Goal: Task Accomplishment & Management: Manage account settings

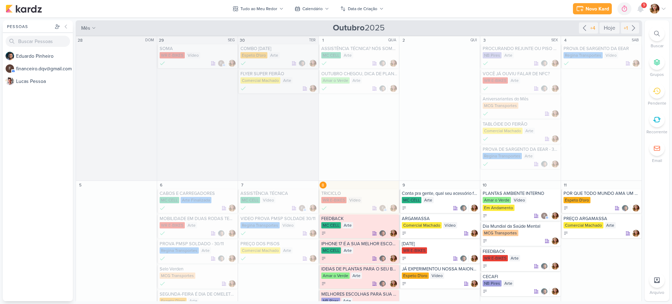
click at [257, 7] on div "Tudo ao Meu Redor" at bounding box center [258, 9] width 37 height 6
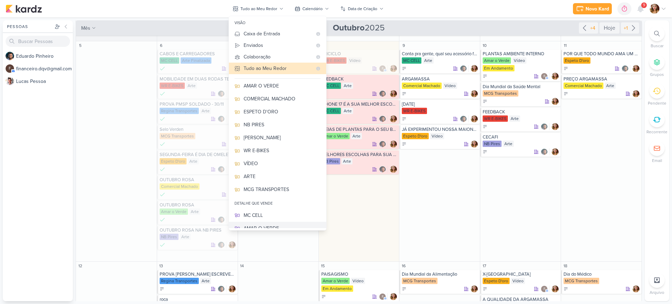
scroll to position [62, 0]
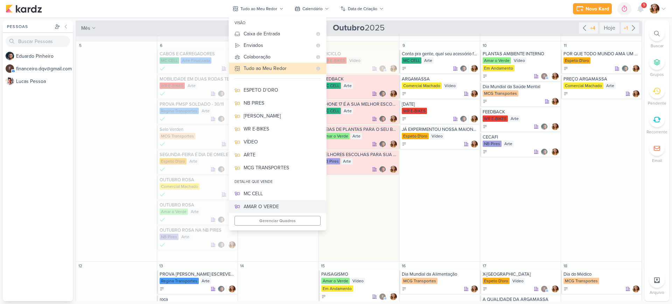
click at [282, 200] on button "AMAR O VERDE" at bounding box center [277, 206] width 97 height 13
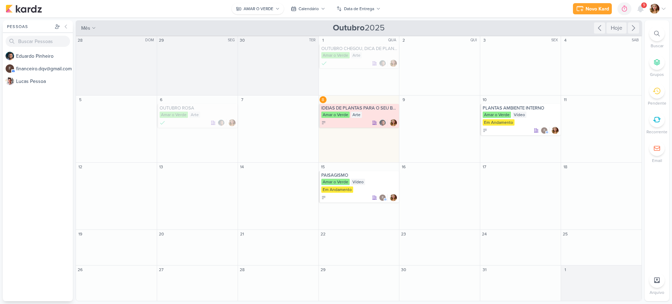
scroll to position [0, 0]
click at [272, 6] on div "AMAR O VERDE" at bounding box center [258, 9] width 30 height 6
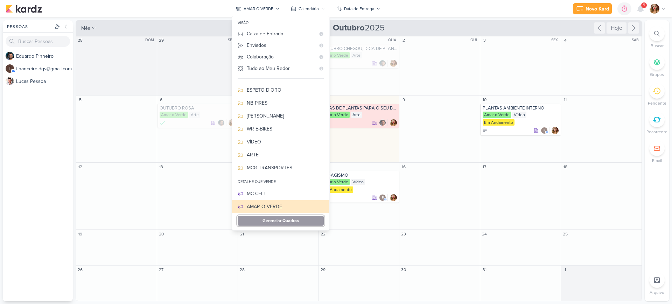
click at [309, 219] on button "Gerenciar Quadros" at bounding box center [280, 221] width 86 height 10
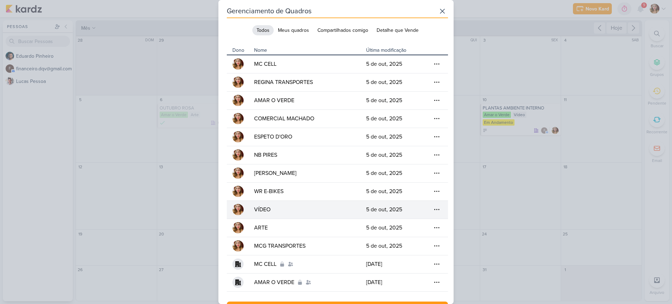
scroll to position [19, 0]
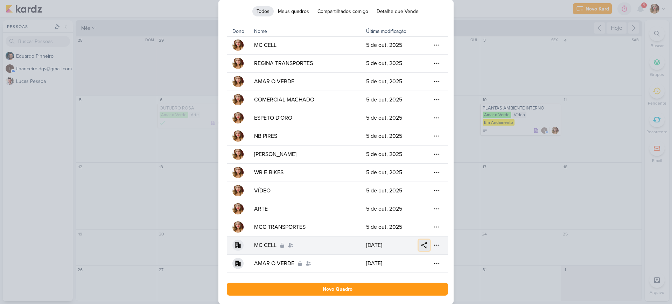
click at [425, 245] on button at bounding box center [423, 245] width 11 height 11
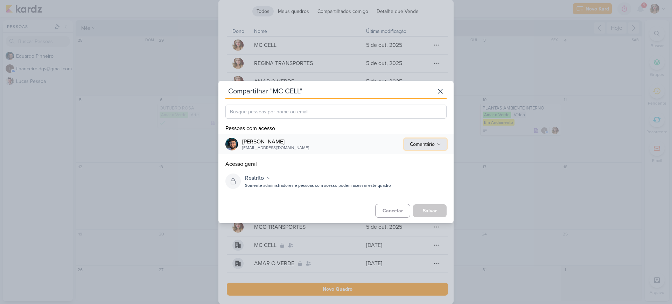
click at [430, 149] on button "Comentário" at bounding box center [425, 144] width 42 height 11
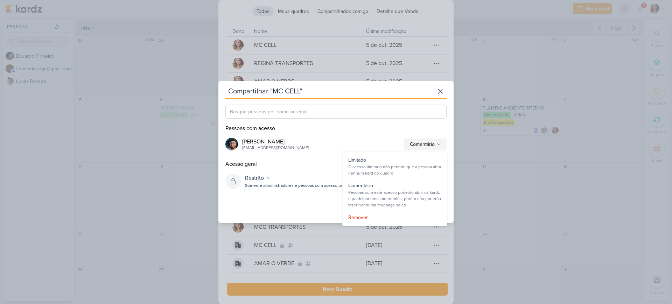
click at [364, 130] on div "Pessoas com acesso" at bounding box center [335, 128] width 221 height 8
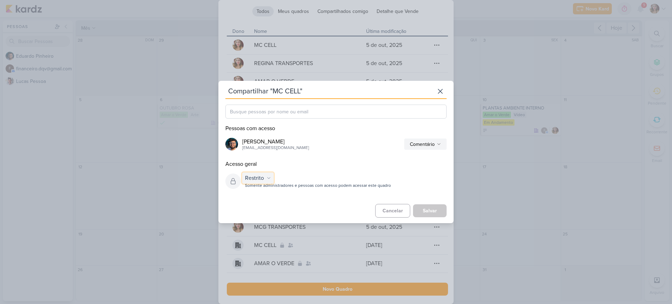
click at [257, 177] on div "Restrito" at bounding box center [254, 178] width 19 height 8
click at [271, 206] on div "Organização" at bounding box center [262, 204] width 40 height 12
click at [435, 183] on button "Limitado" at bounding box center [428, 181] width 35 height 11
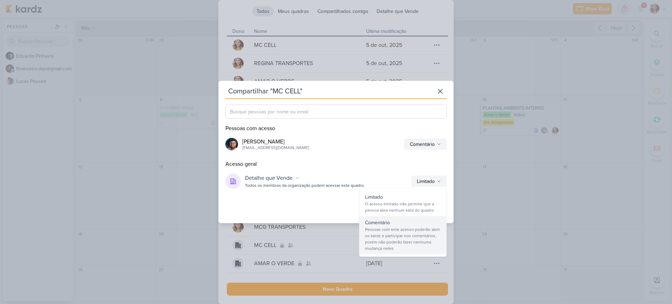
click at [427, 232] on div "Pessoas com este acesso poderão abrir os kardz e participar nos comentários, po…" at bounding box center [403, 238] width 76 height 25
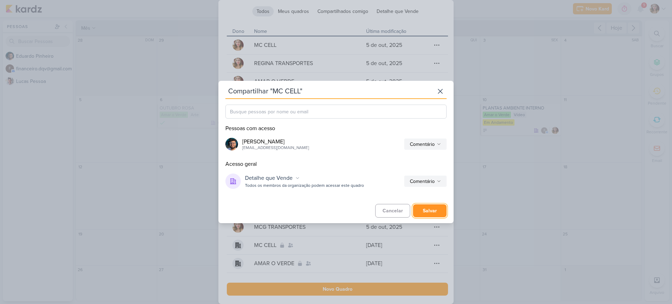
click at [436, 214] on button "Salvar" at bounding box center [430, 210] width 34 height 13
